Goal: Task Accomplishment & Management: Manage account settings

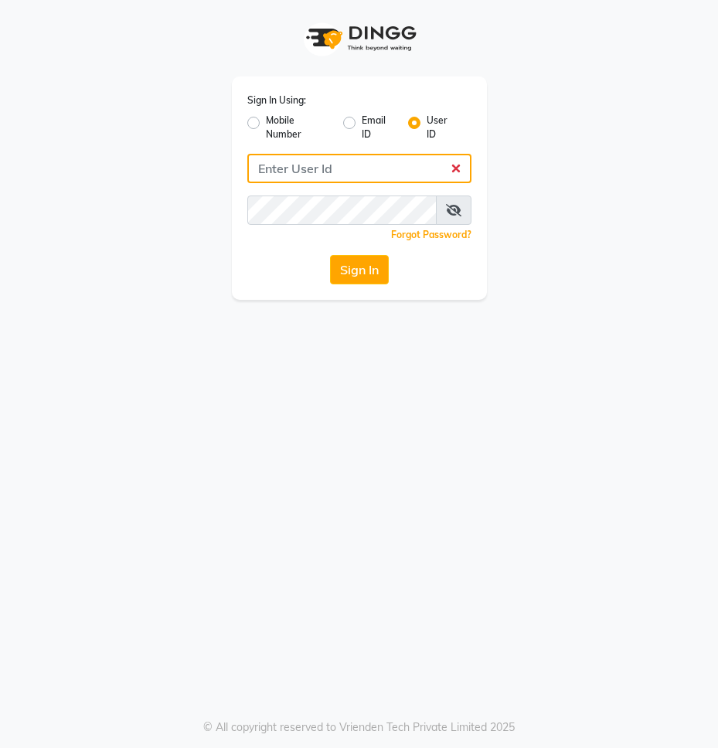
click at [418, 172] on input "Username" at bounding box center [359, 168] width 224 height 29
type input "alia"
drag, startPoint x: 360, startPoint y: 173, endPoint x: 351, endPoint y: 182, distance: 13.1
click at [360, 173] on input "alia" at bounding box center [359, 168] width 224 height 29
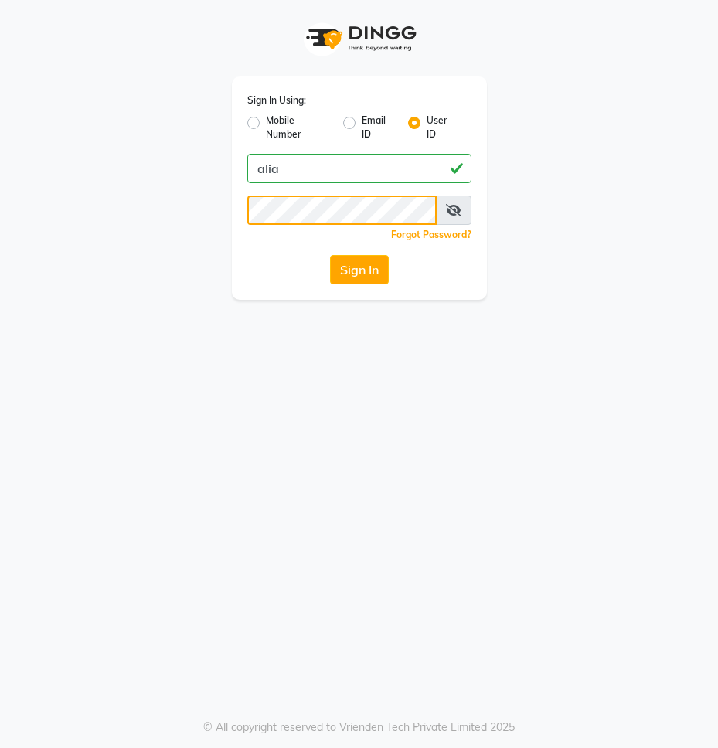
click at [330, 255] on button "Sign In" at bounding box center [359, 269] width 59 height 29
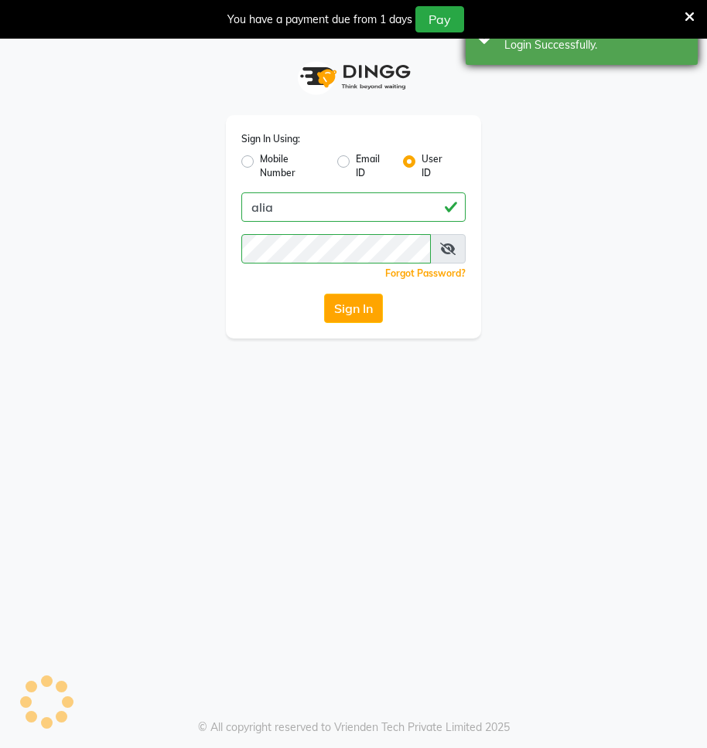
click at [653, 47] on div "Login Successfully." at bounding box center [595, 45] width 182 height 16
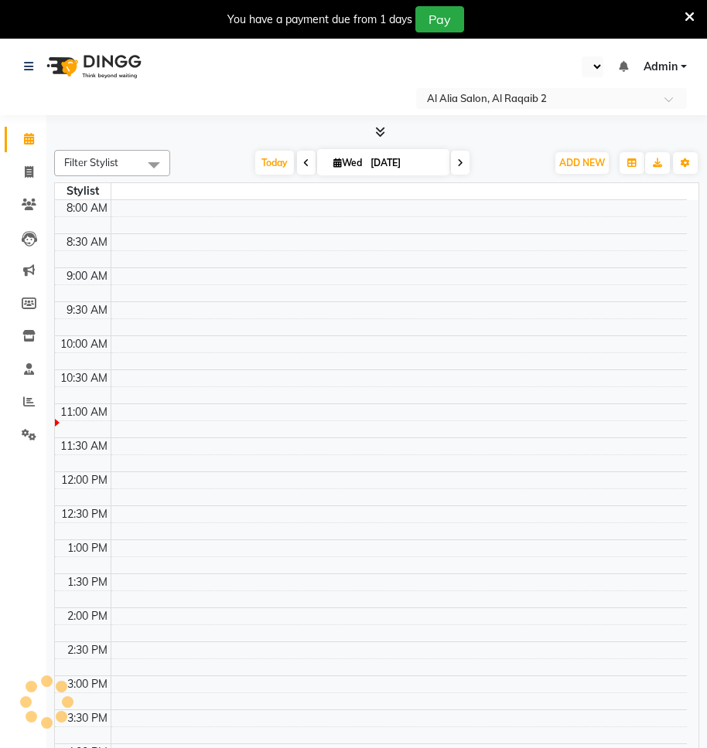
select select "en"
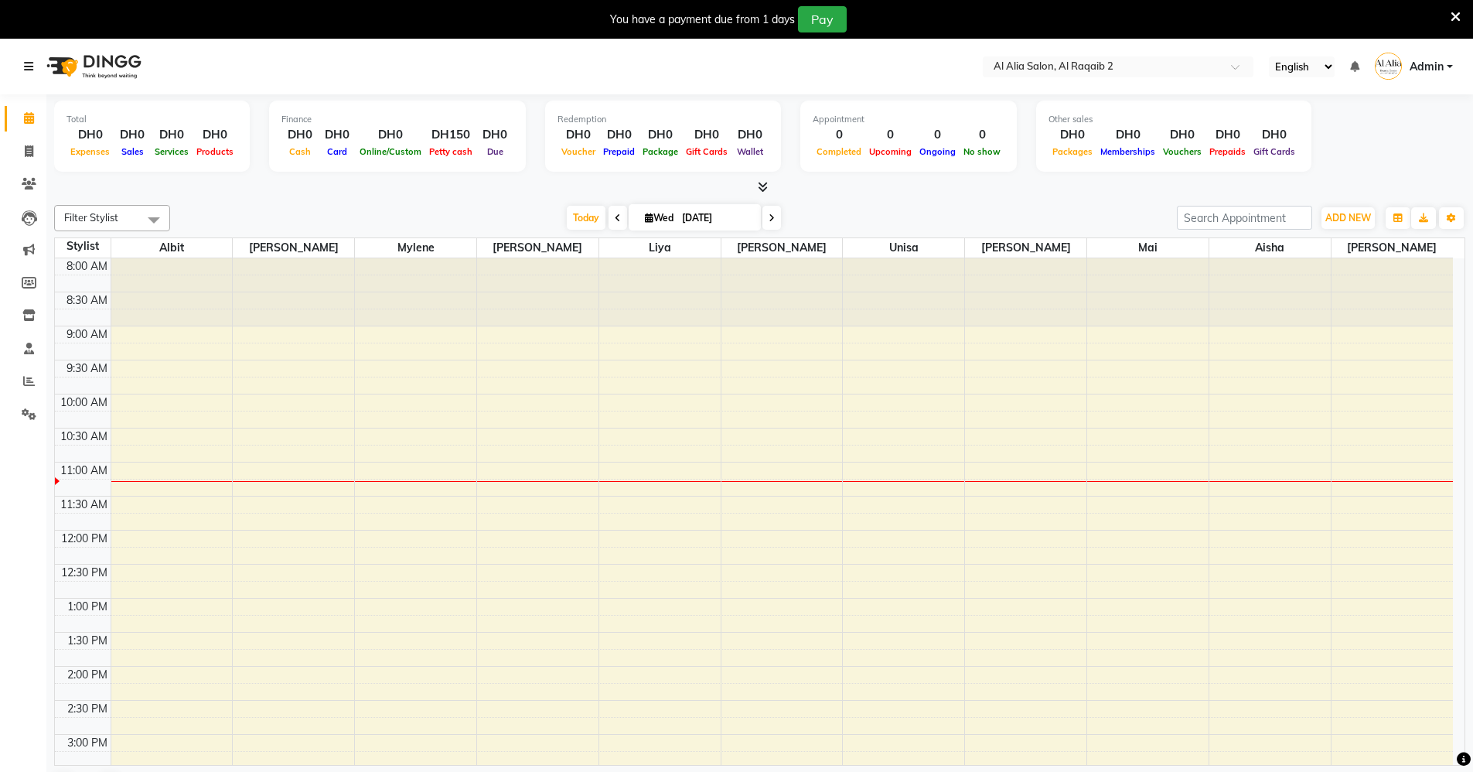
click at [27, 63] on icon at bounding box center [28, 66] width 9 height 11
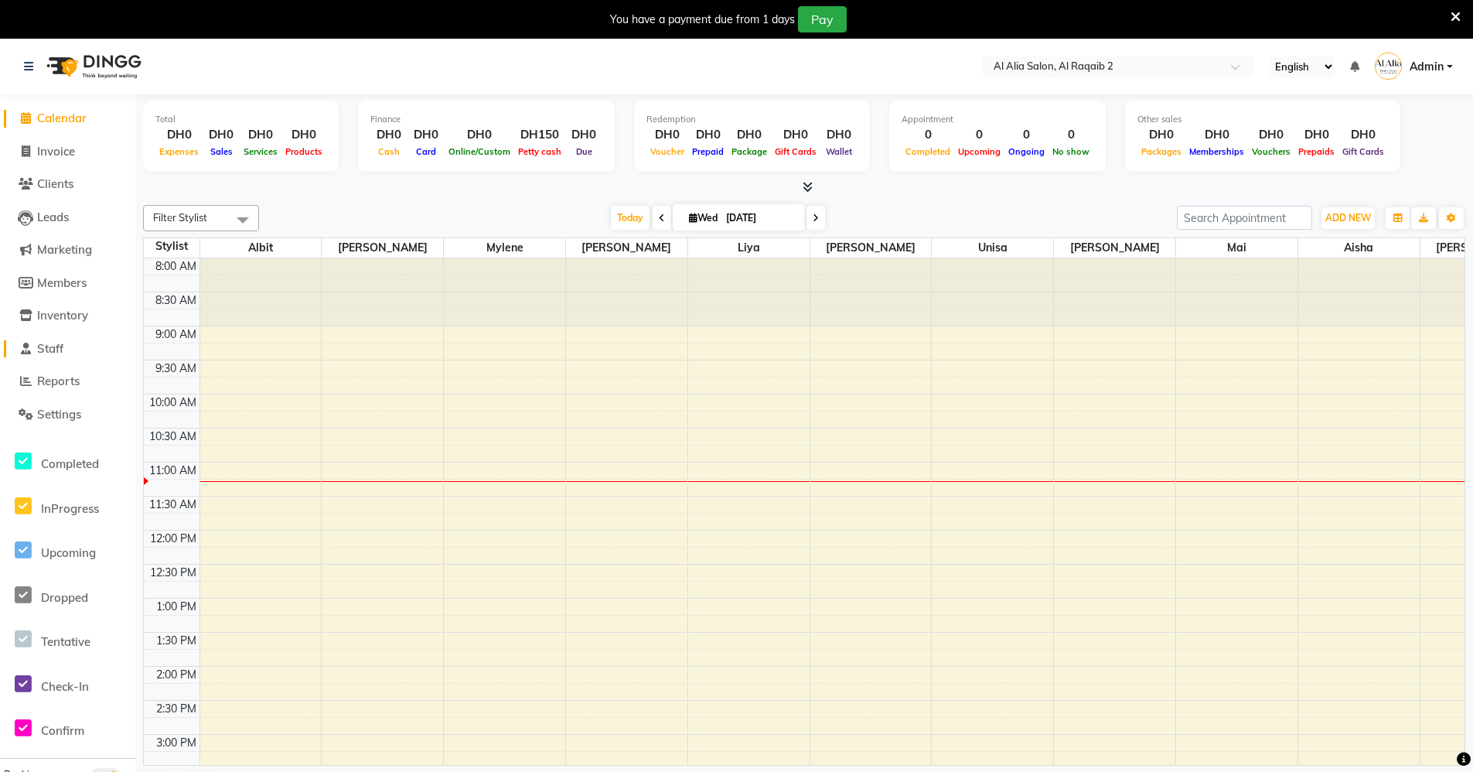
click at [50, 347] on span "Staff" at bounding box center [50, 348] width 26 height 15
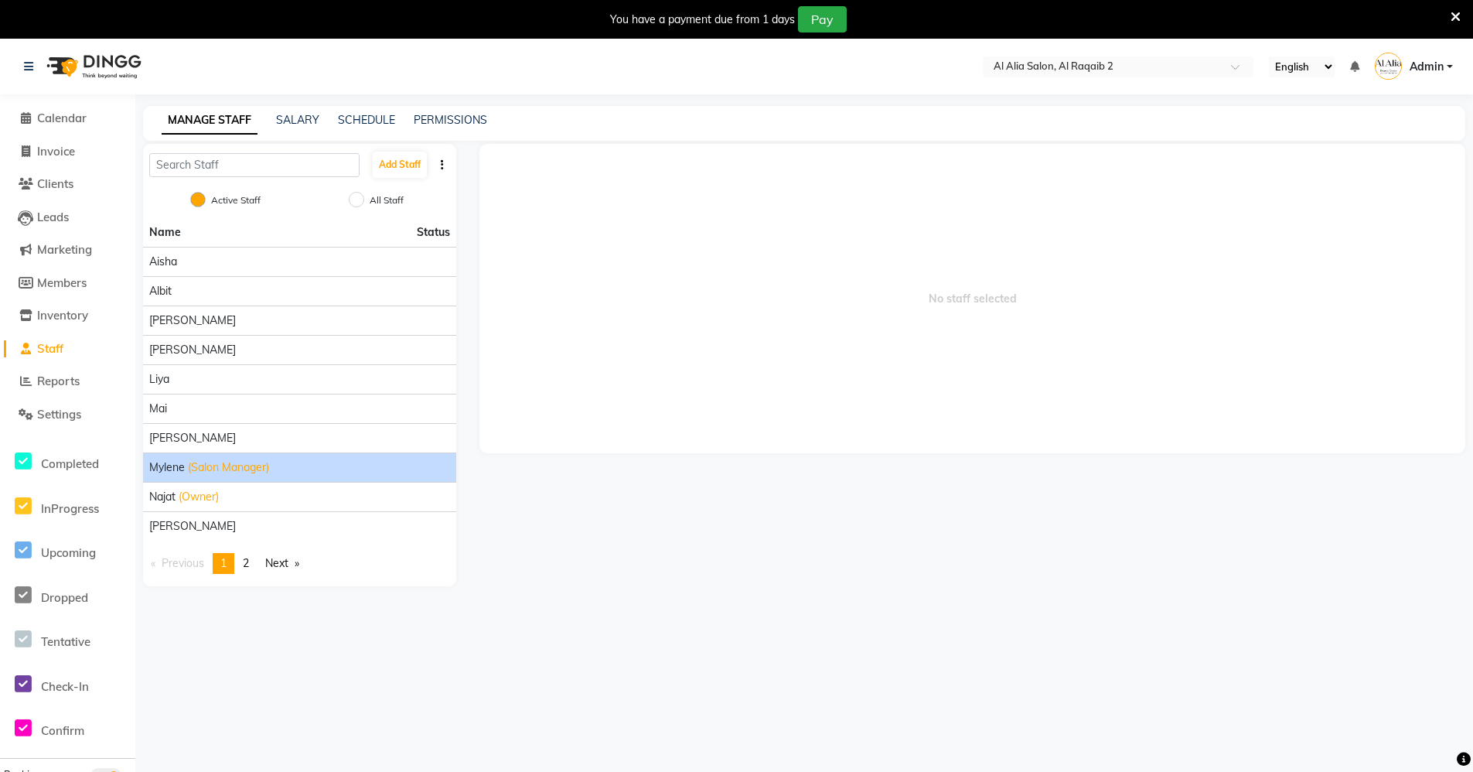
click at [300, 462] on div "[PERSON_NAME] (Salon Manager)" at bounding box center [299, 467] width 301 height 16
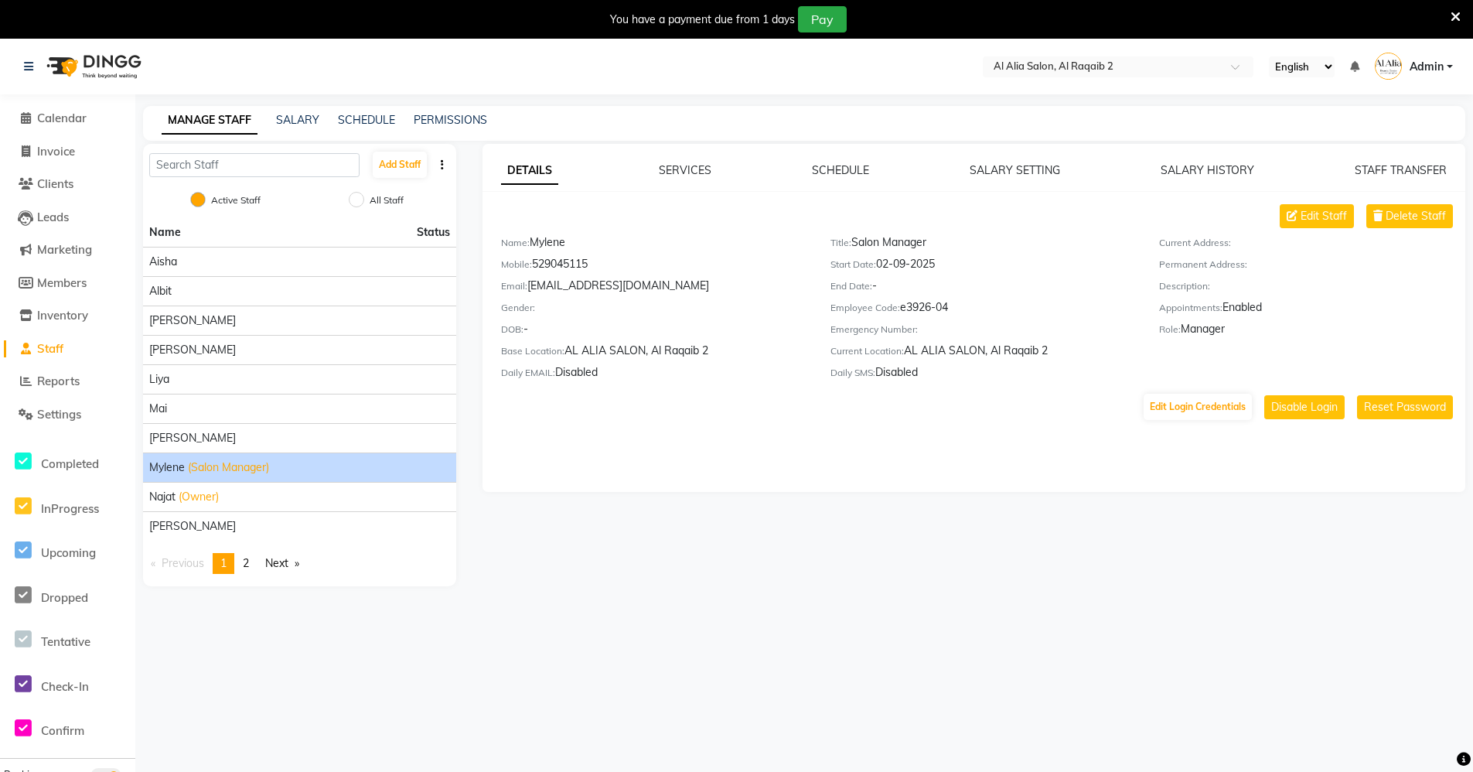
click at [584, 267] on div "Mobile: [PHONE_NUMBER]" at bounding box center [654, 267] width 306 height 22
copy div "529045115"
click at [1421, 63] on span "Admin" at bounding box center [1427, 67] width 34 height 16
click at [1379, 155] on link "Sign out" at bounding box center [1373, 150] width 141 height 24
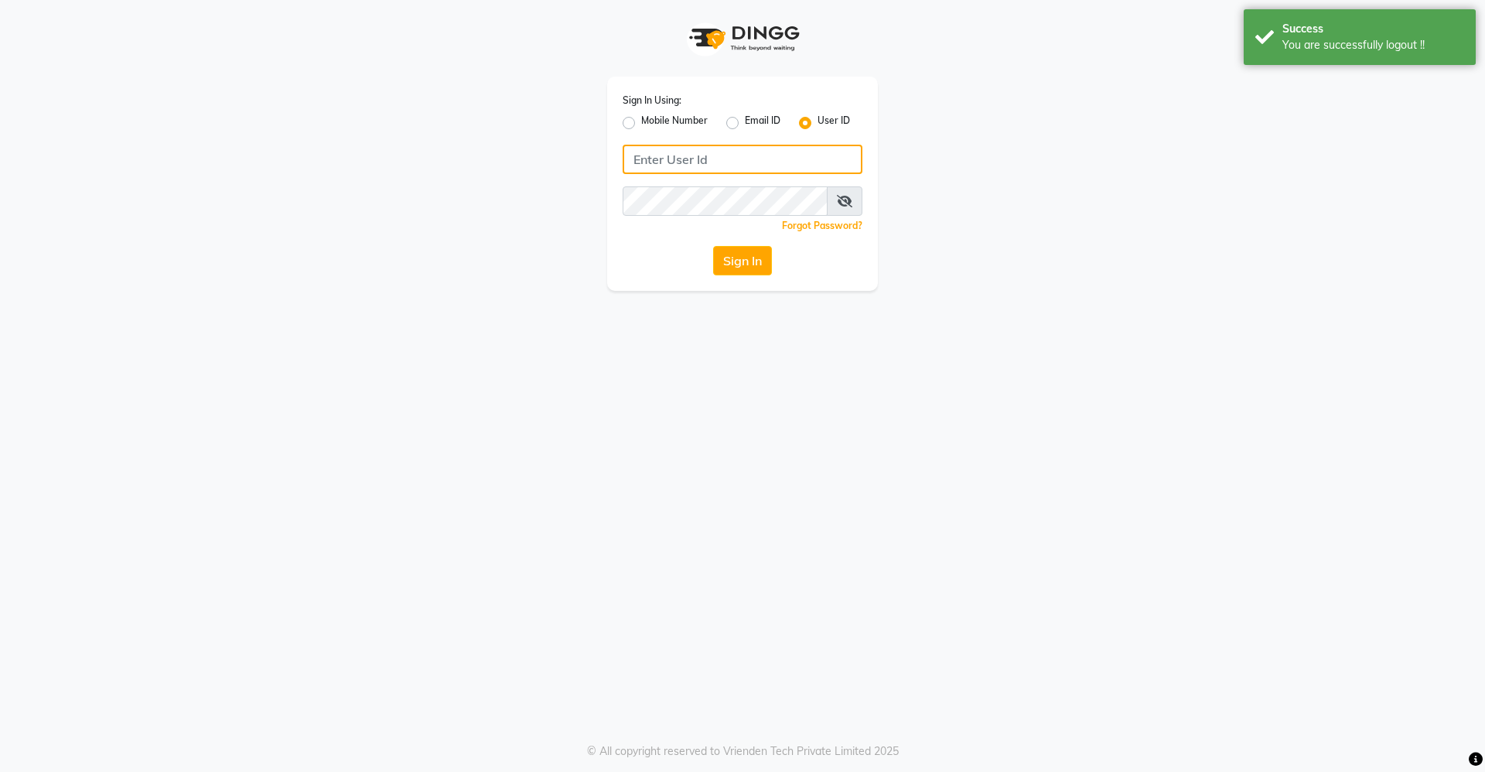
click at [795, 165] on input "Username" at bounding box center [742, 159] width 240 height 29
click at [644, 117] on label "Mobile Number" at bounding box center [674, 123] width 66 height 19
click at [644, 117] on input "Mobile Number" at bounding box center [646, 119] width 10 height 10
radio input "true"
radio input "false"
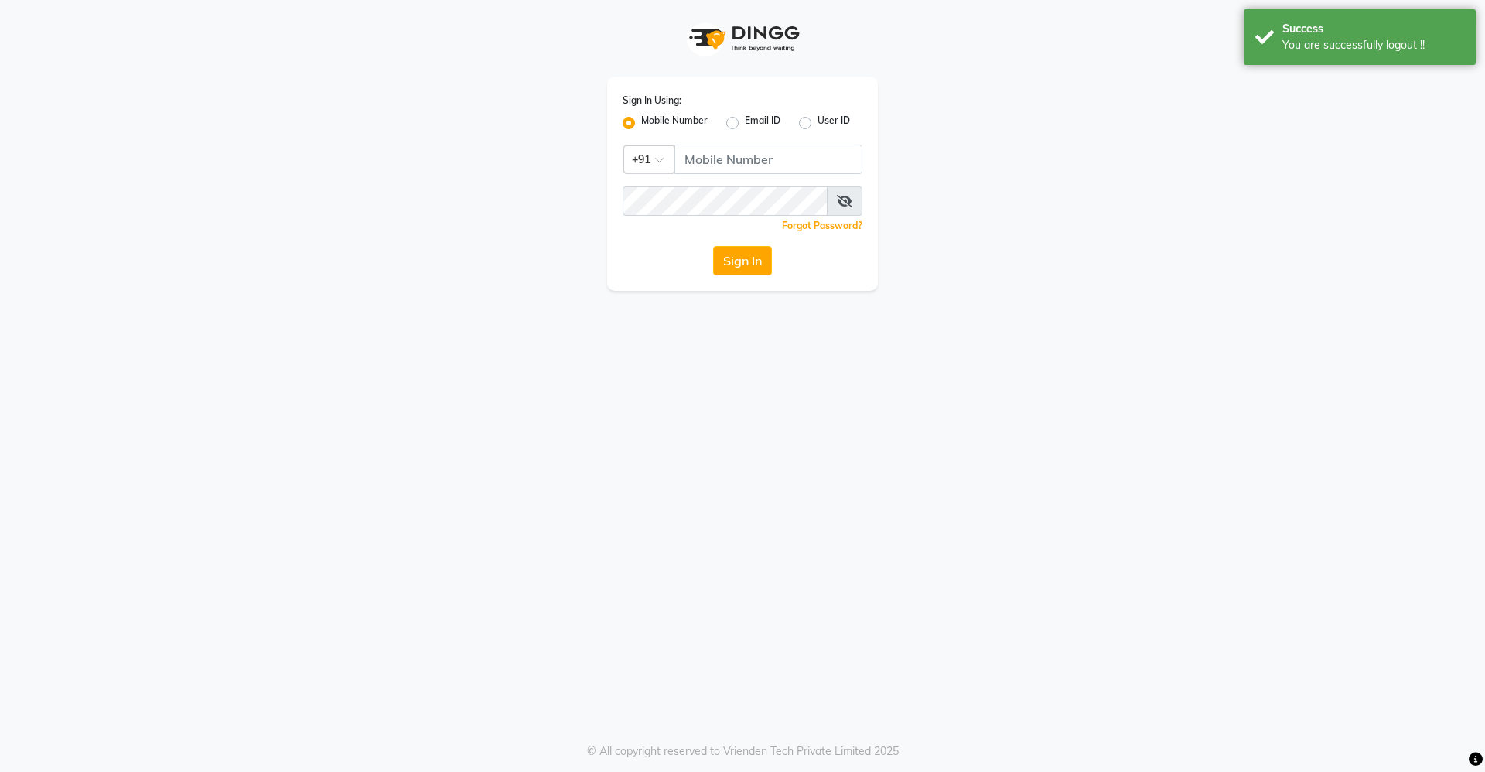
click at [648, 167] on div "Country Code × +91" at bounding box center [649, 159] width 52 height 28
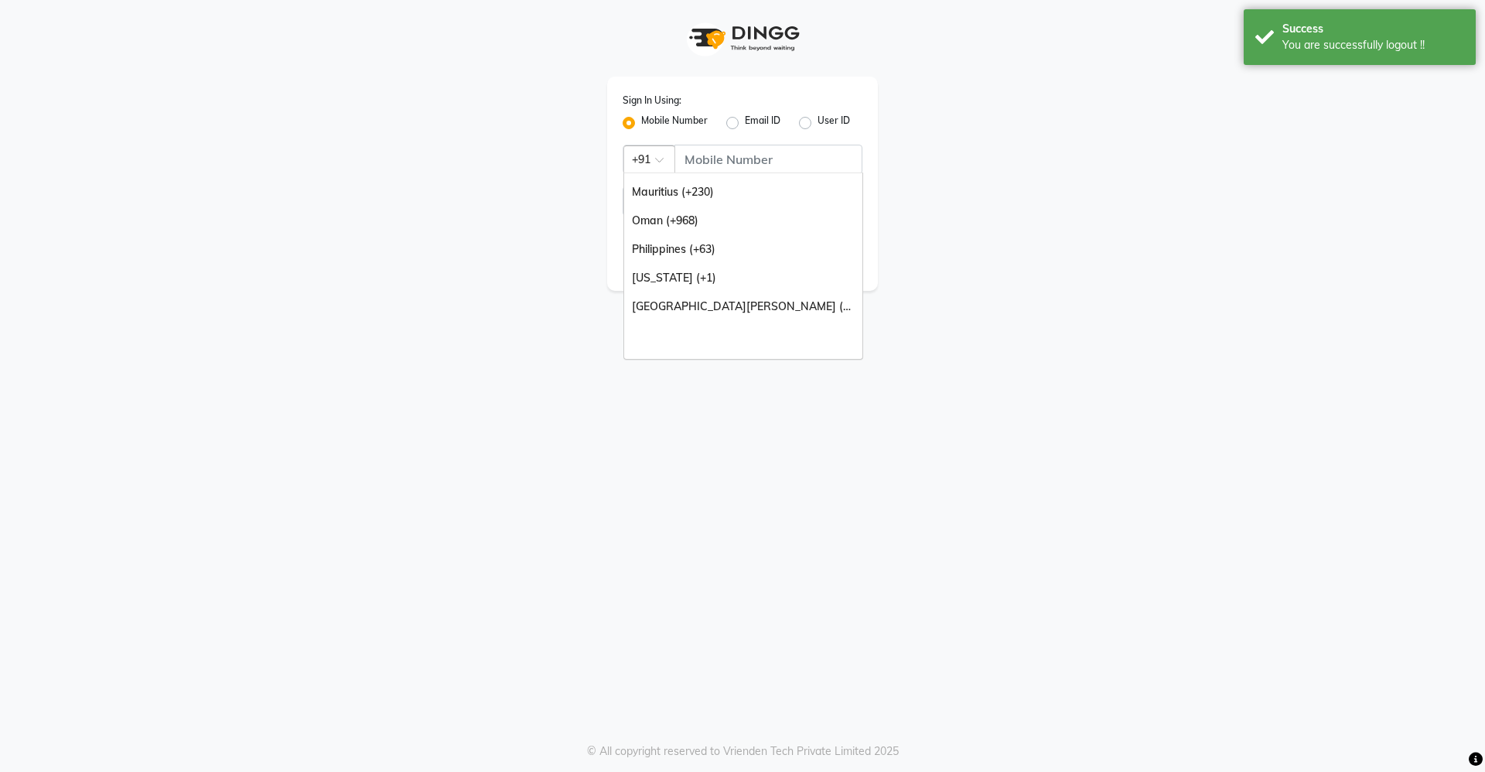
scroll to position [387, 0]
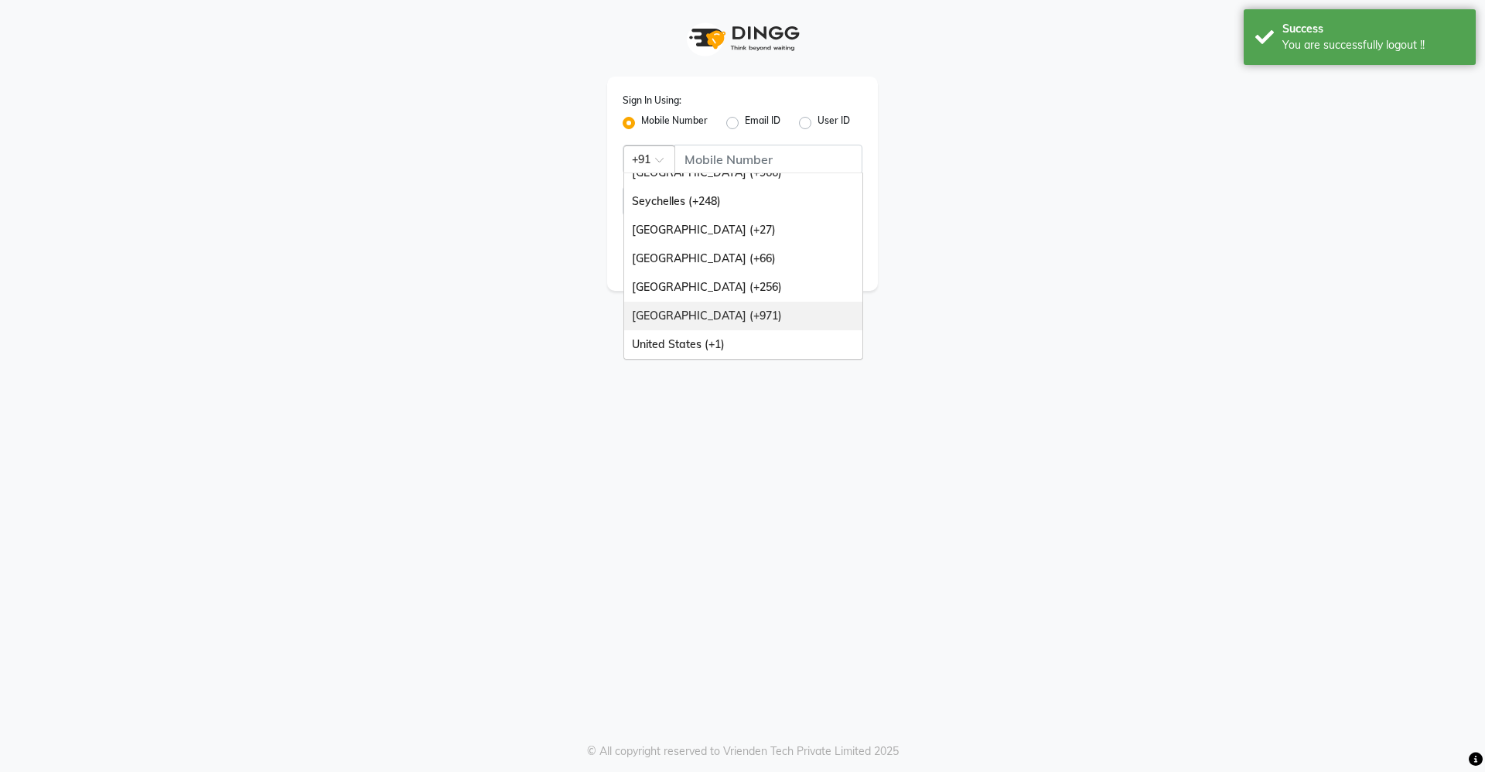
drag, startPoint x: 705, startPoint y: 322, endPoint x: 750, endPoint y: 228, distance: 103.8
click at [705, 319] on div "[GEOGRAPHIC_DATA] (+971)" at bounding box center [743, 316] width 238 height 29
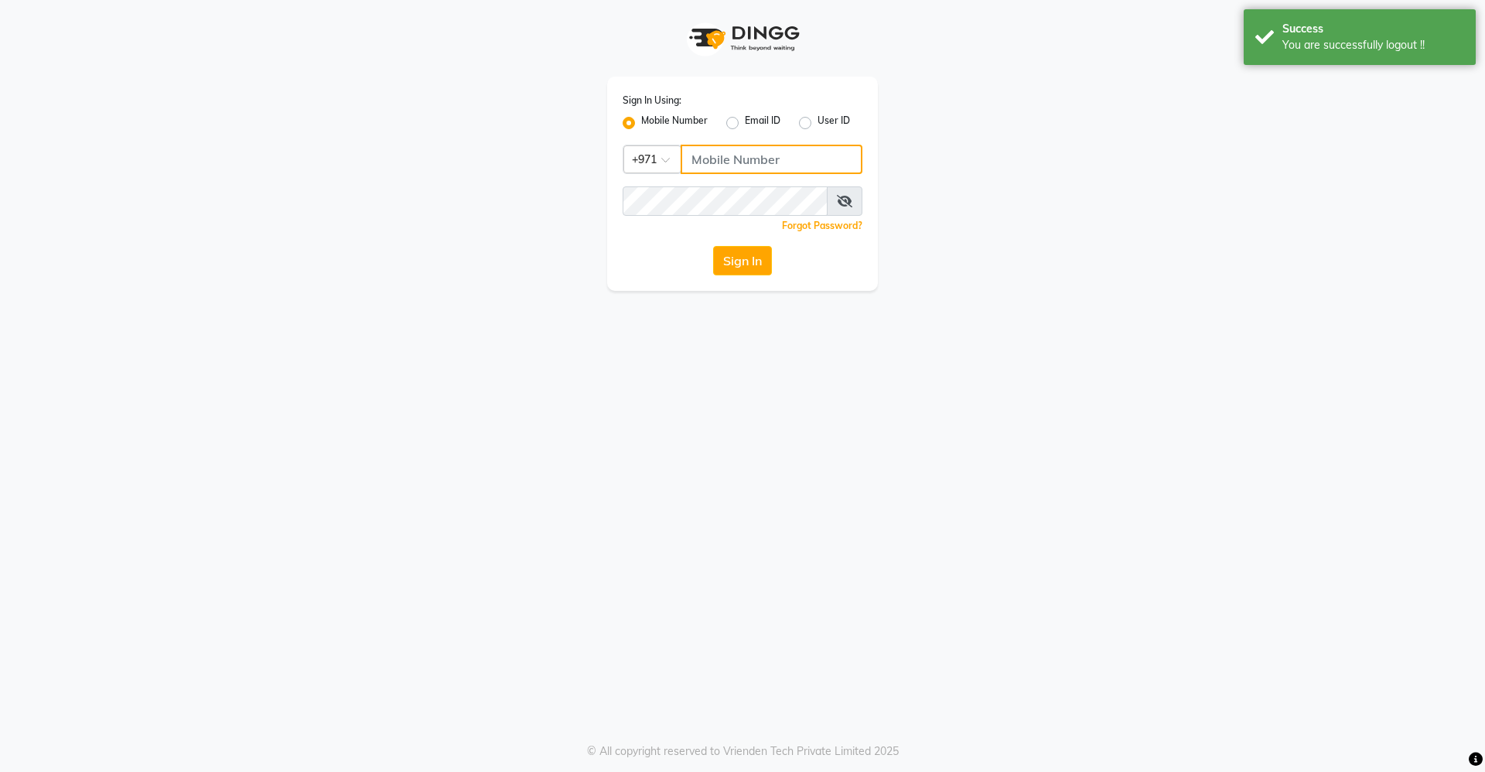
click at [765, 165] on input "Username" at bounding box center [771, 159] width 182 height 29
paste input "529045115"
type input "529045115"
click at [713, 246] on button "Sign In" at bounding box center [742, 260] width 59 height 29
